Goal: Information Seeking & Learning: Learn about a topic

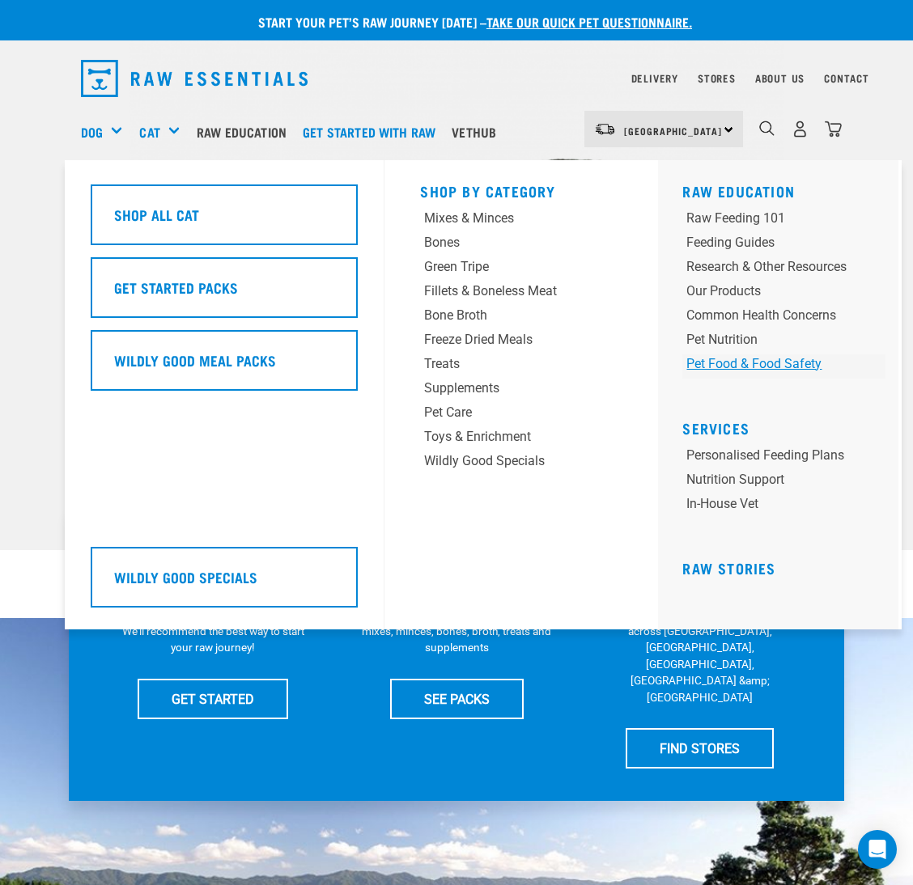
click at [763, 365] on div "Pet Food & Food Safety" at bounding box center [766, 363] width 160 height 19
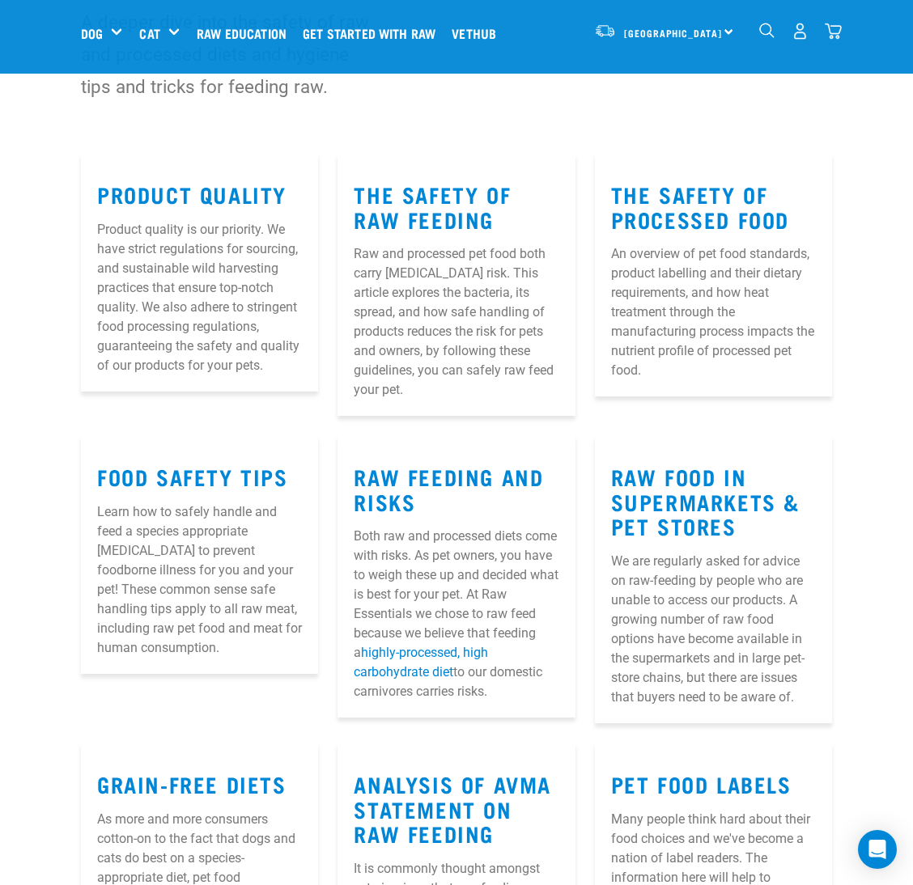
scroll to position [121, 0]
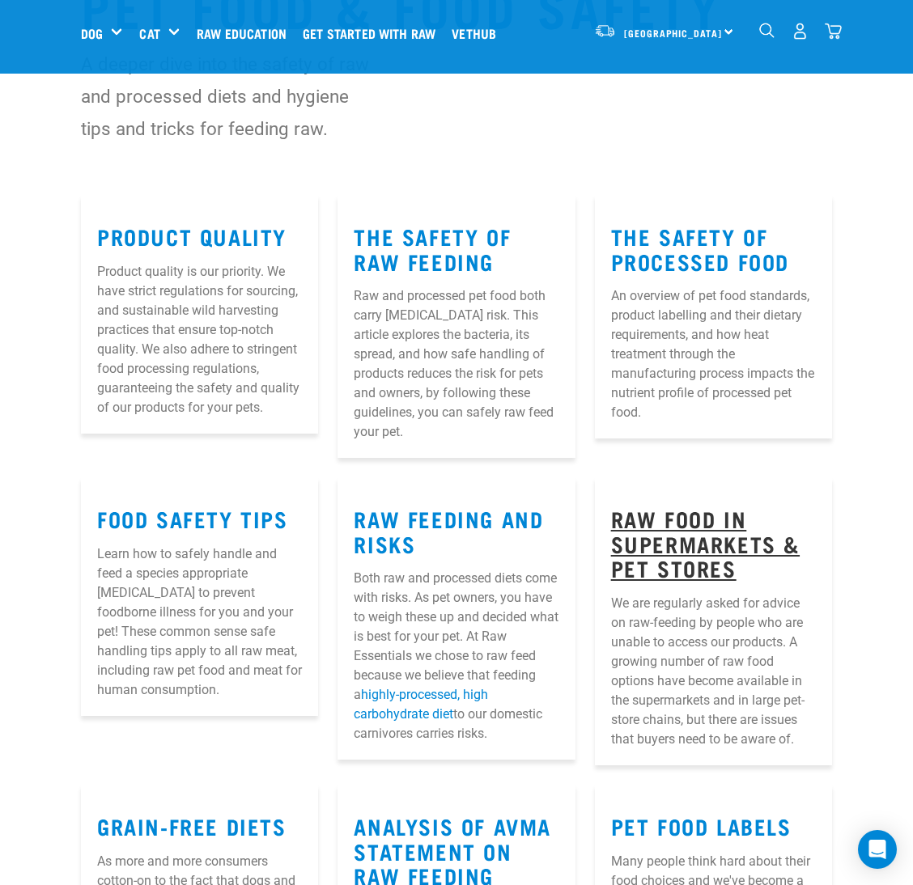
click at [658, 536] on link "Raw Food in Supermarkets & Pet Stores" at bounding box center [705, 542] width 188 height 61
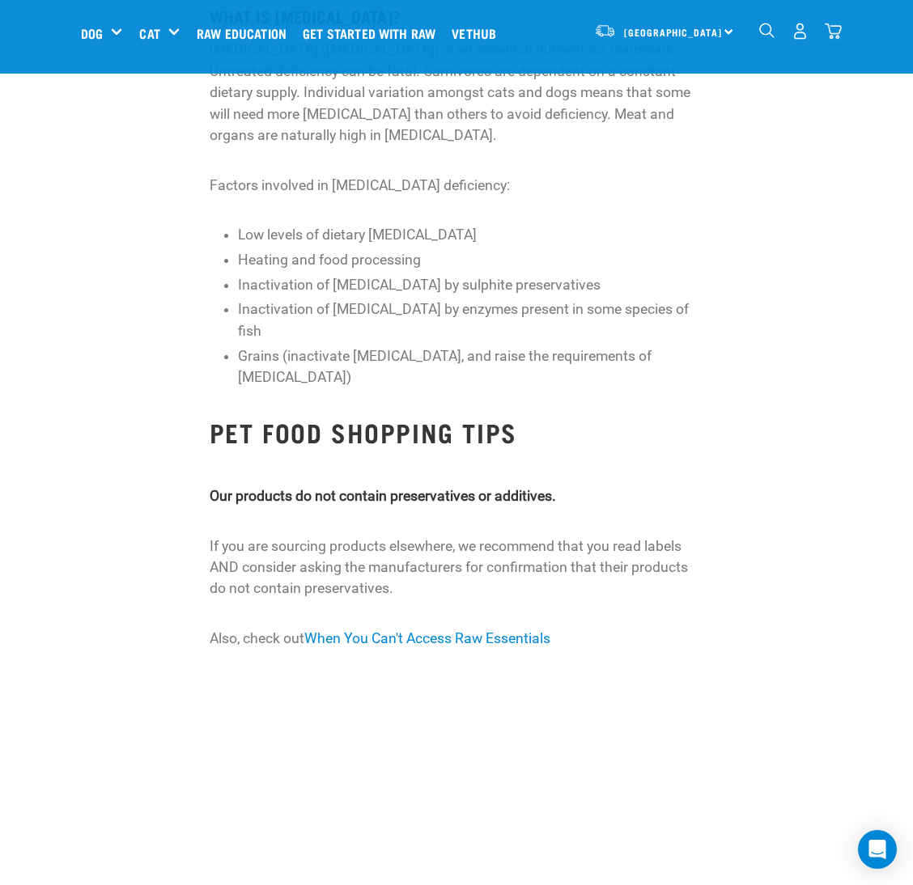
scroll to position [2184, 0]
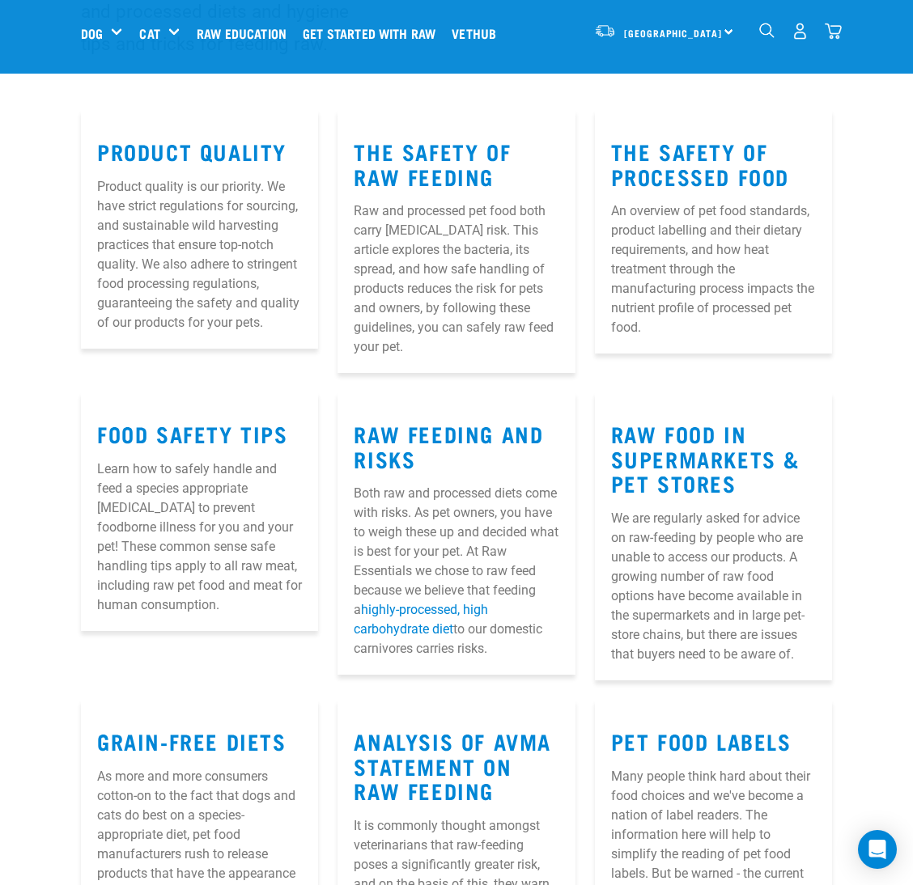
scroll to position [246, 0]
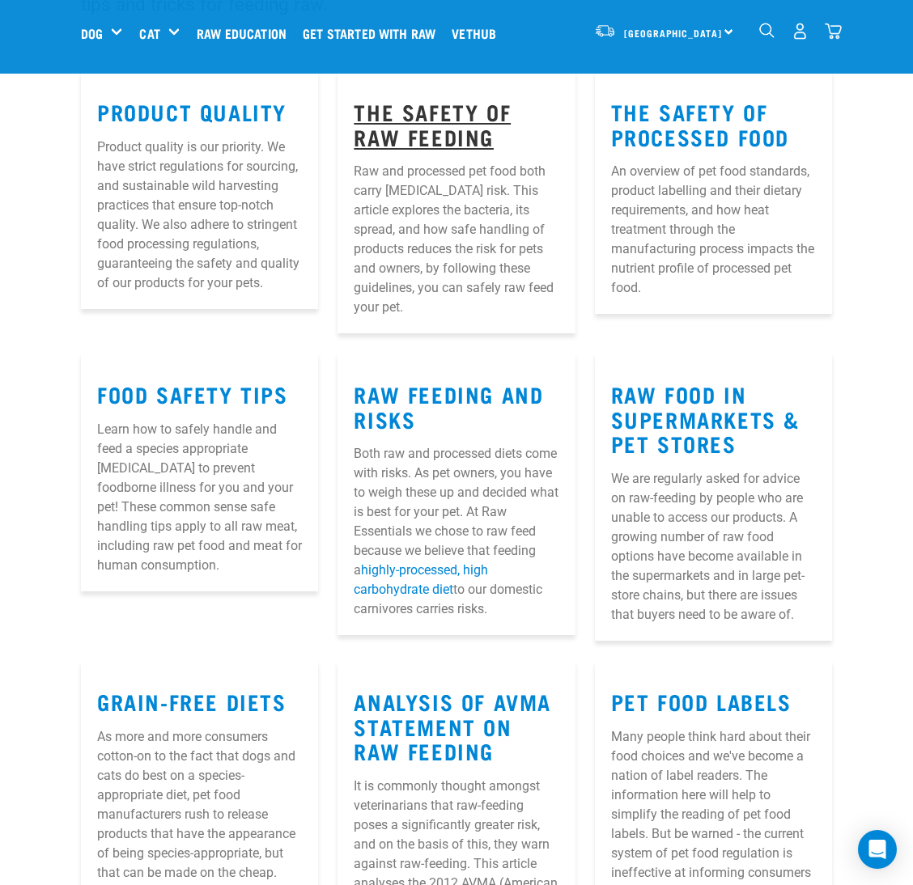
click at [431, 131] on link "The Safety of Raw Feeding" at bounding box center [432, 123] width 157 height 37
